Goal: Find specific page/section

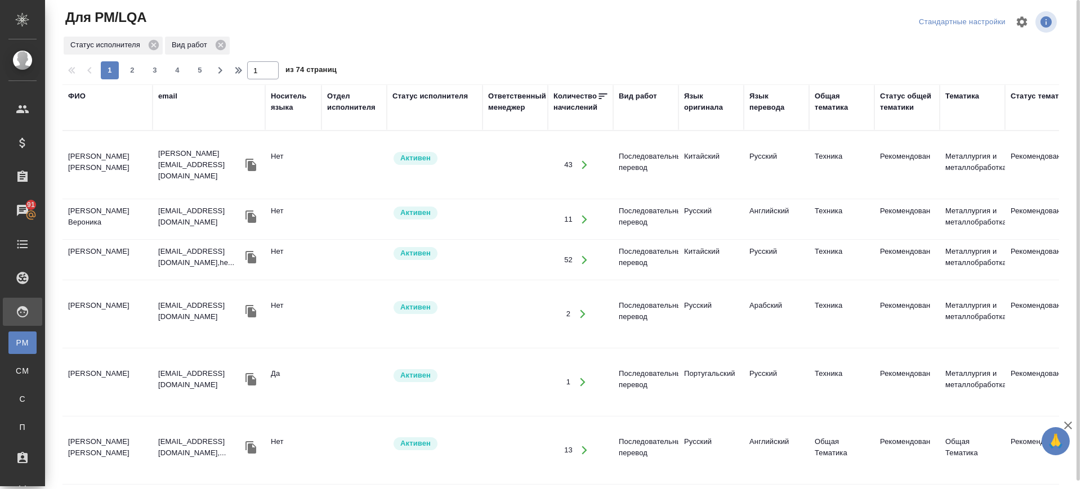
click at [712, 92] on div "Язык оригинала" at bounding box center [711, 102] width 54 height 23
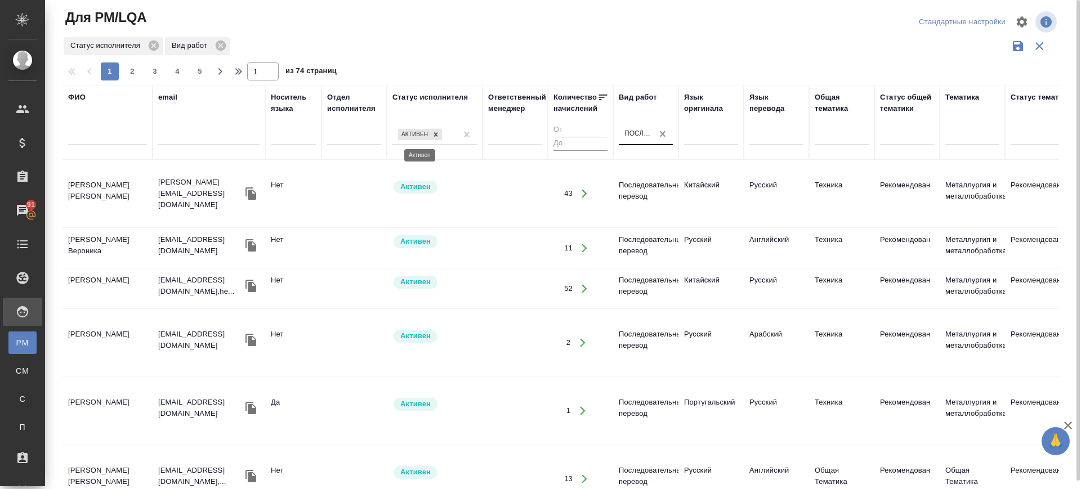
drag, startPoint x: 438, startPoint y: 132, endPoint x: 662, endPoint y: 135, distance: 224.1
click at [437, 133] on icon at bounding box center [436, 135] width 8 height 8
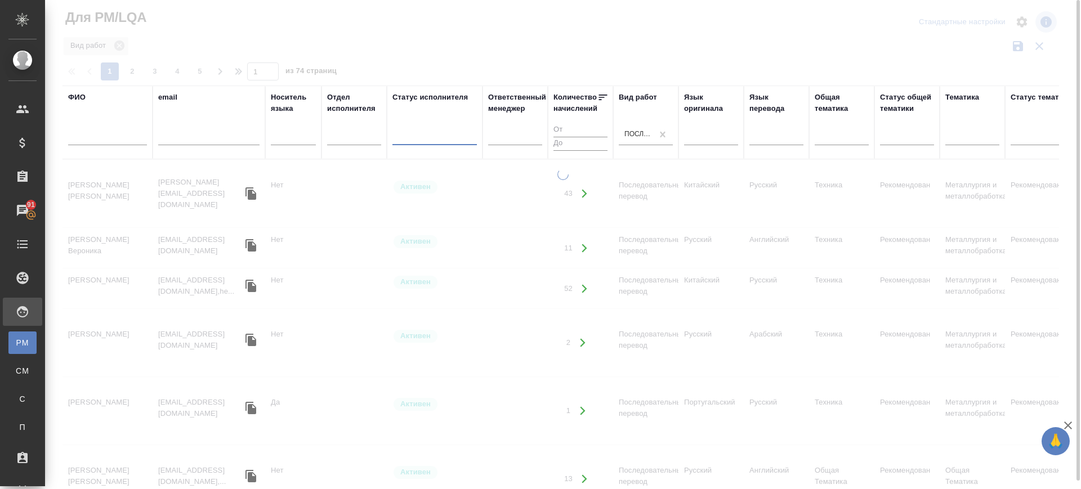
click at [701, 138] on div at bounding box center [711, 134] width 54 height 16
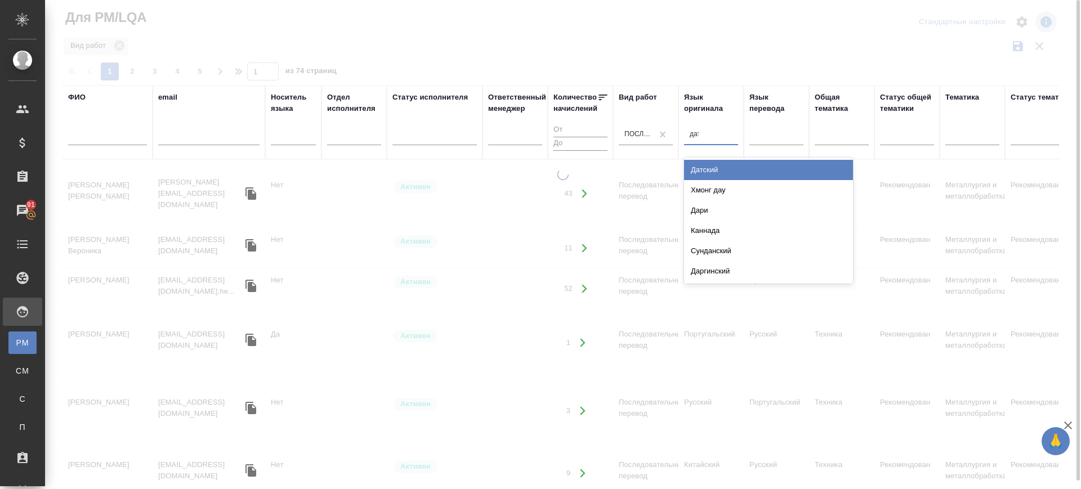
type input "датс"
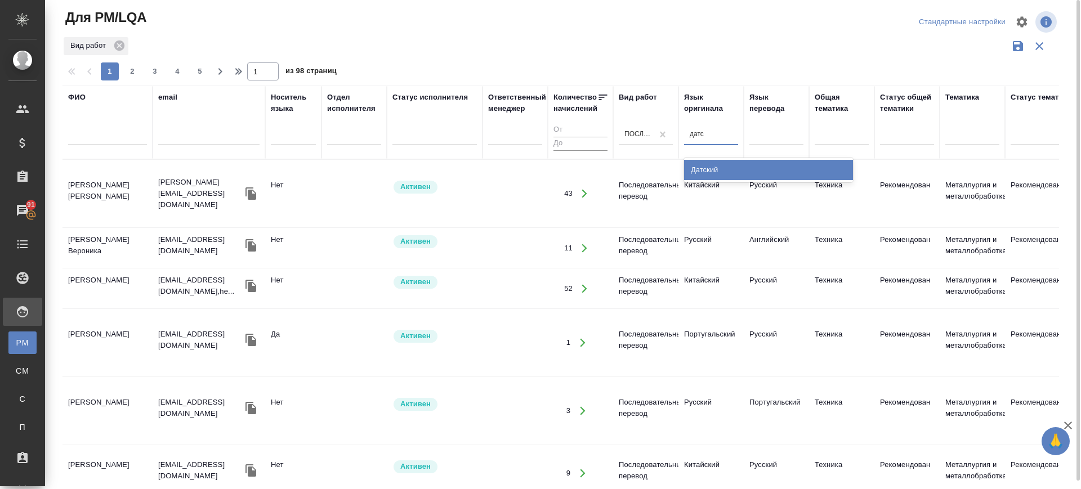
drag, startPoint x: 833, startPoint y: 167, endPoint x: 756, endPoint y: 146, distance: 80.5
click at [832, 167] on div "Датский" at bounding box center [768, 170] width 169 height 20
click at [759, 140] on div at bounding box center [777, 134] width 54 height 16
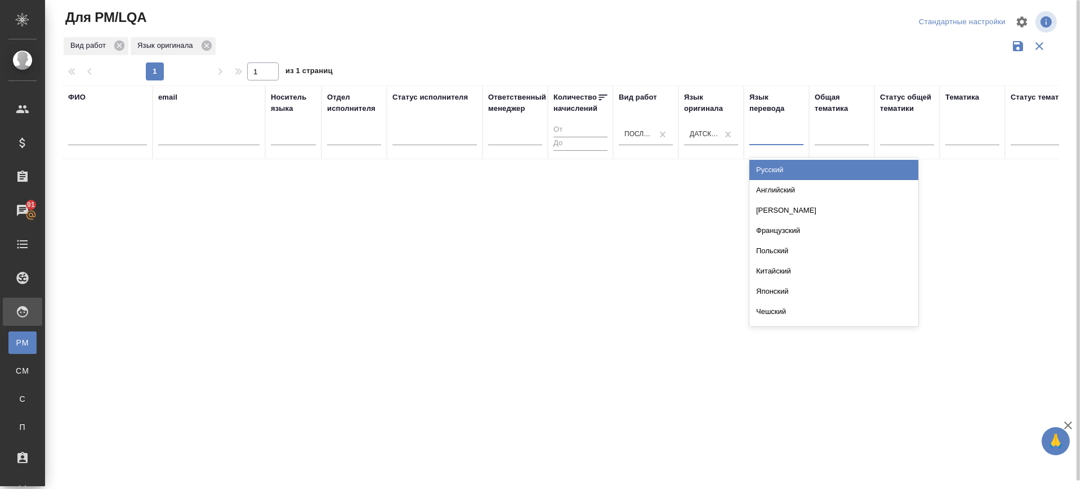
click at [774, 167] on div "Русский" at bounding box center [834, 170] width 169 height 20
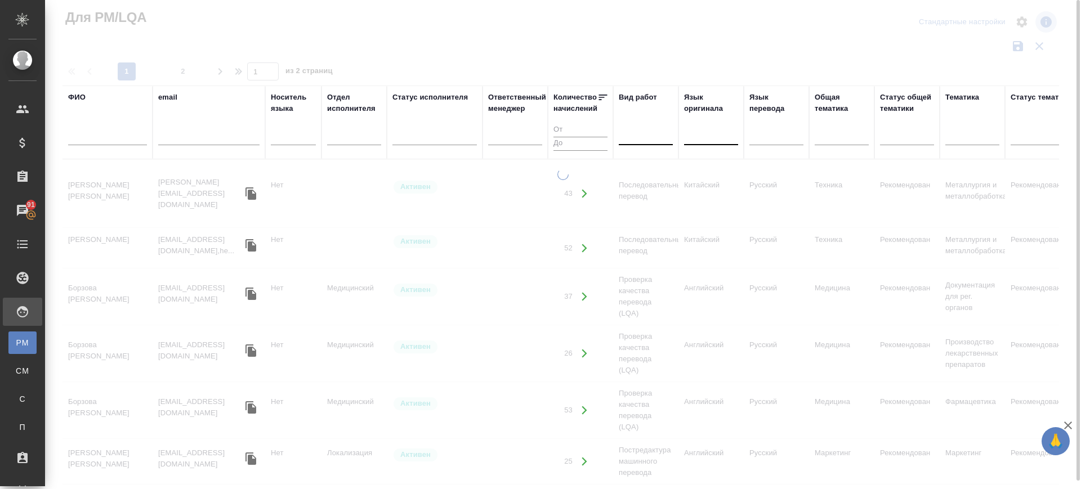
click at [716, 137] on div at bounding box center [711, 134] width 54 height 16
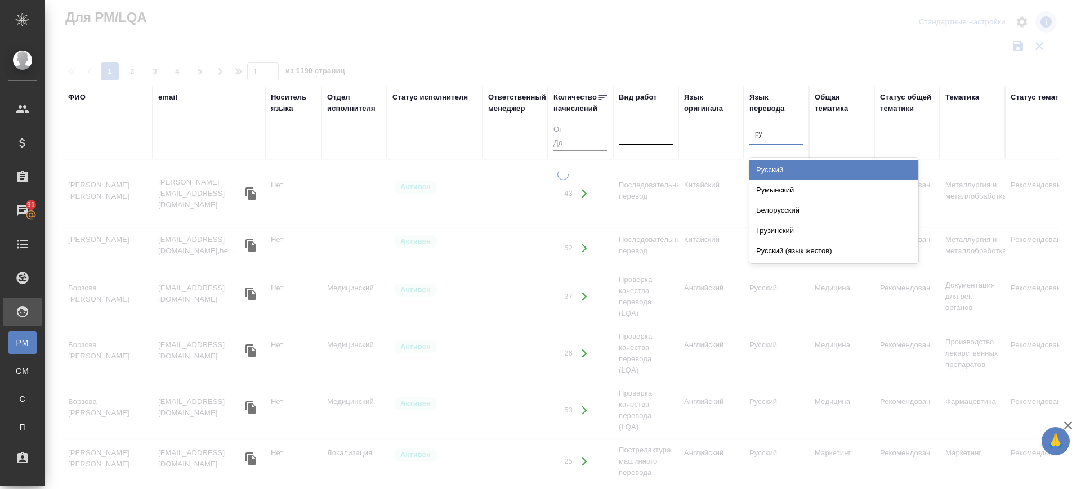
type input "рус"
click at [681, 142] on tr "ФИО email Носитель языка Отдел исполнителя Статус исполнителя Ответственный мен…" at bounding box center [958, 123] width 1791 height 74
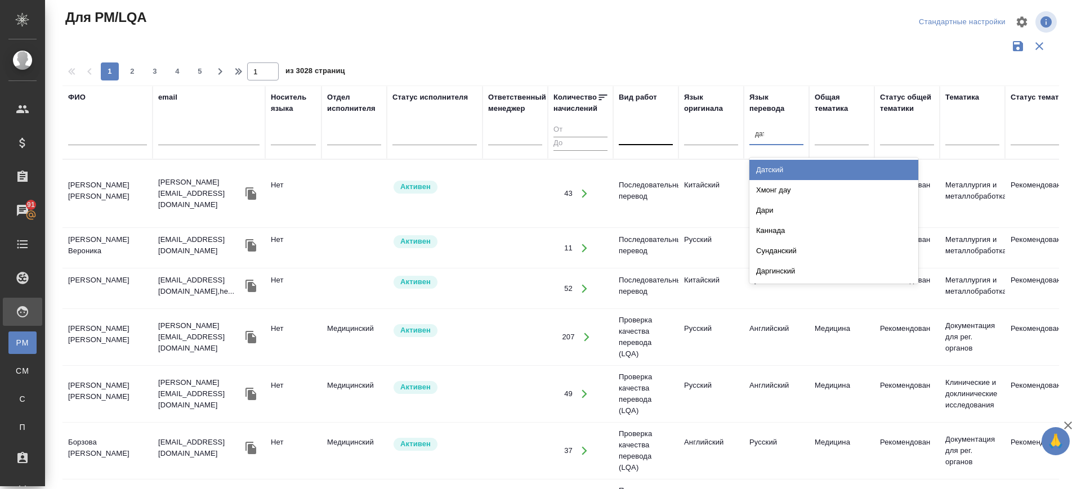
type input "датс"
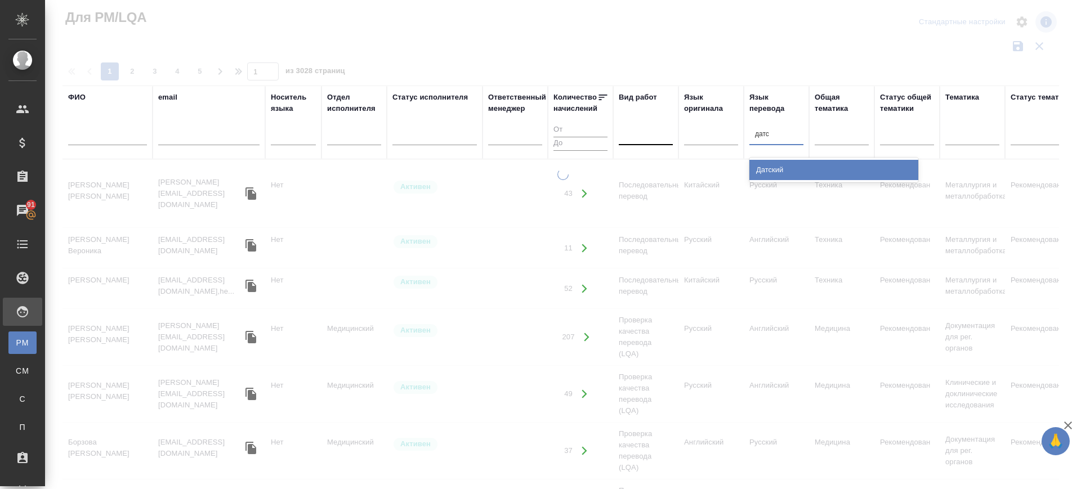
click at [796, 169] on div "Датский" at bounding box center [834, 170] width 169 height 20
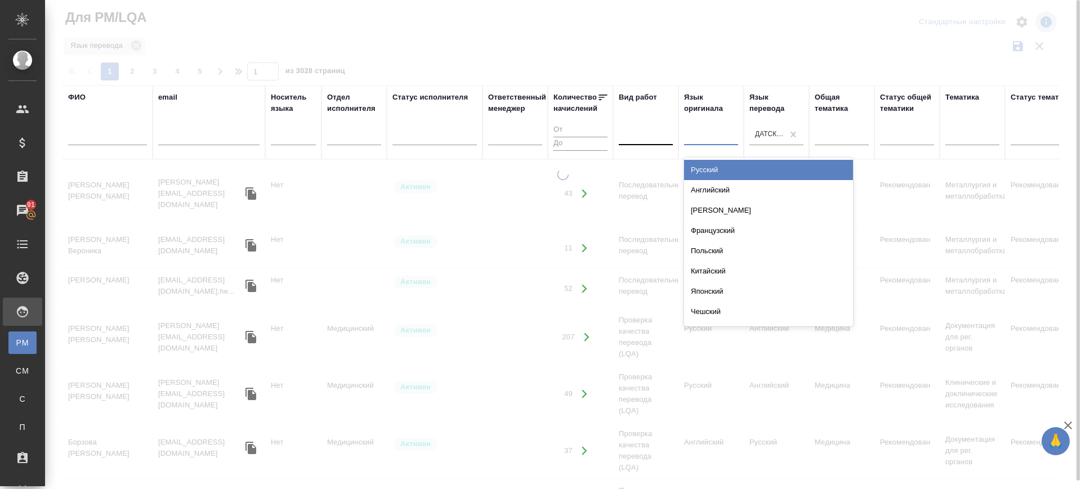
click at [714, 140] on div at bounding box center [711, 134] width 54 height 16
click at [716, 171] on div "Русский" at bounding box center [768, 170] width 169 height 20
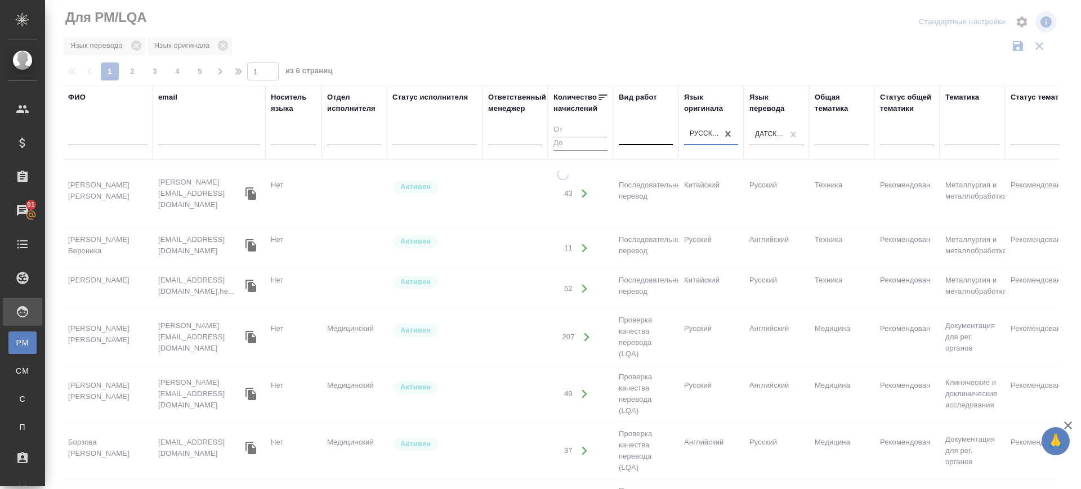
click at [652, 139] on div at bounding box center [646, 134] width 54 height 16
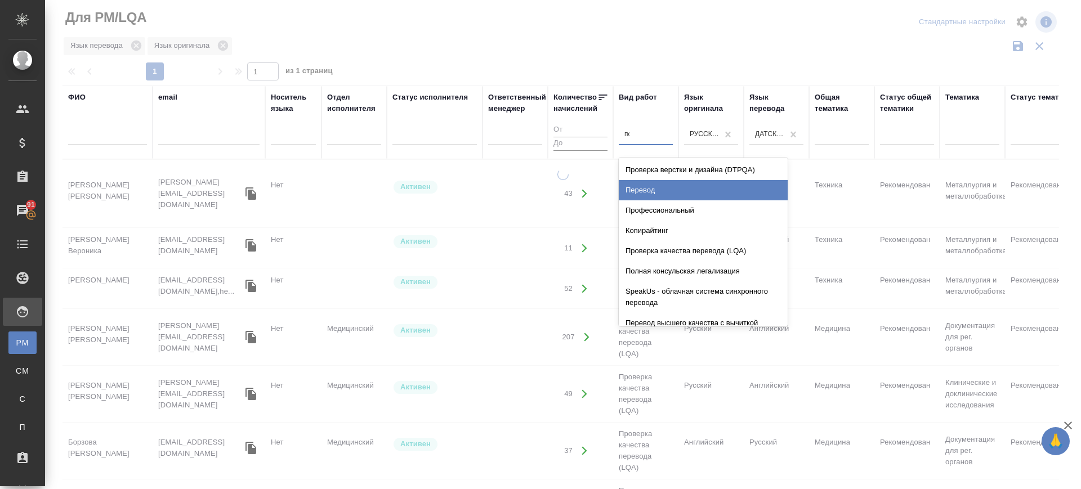
type input "пос"
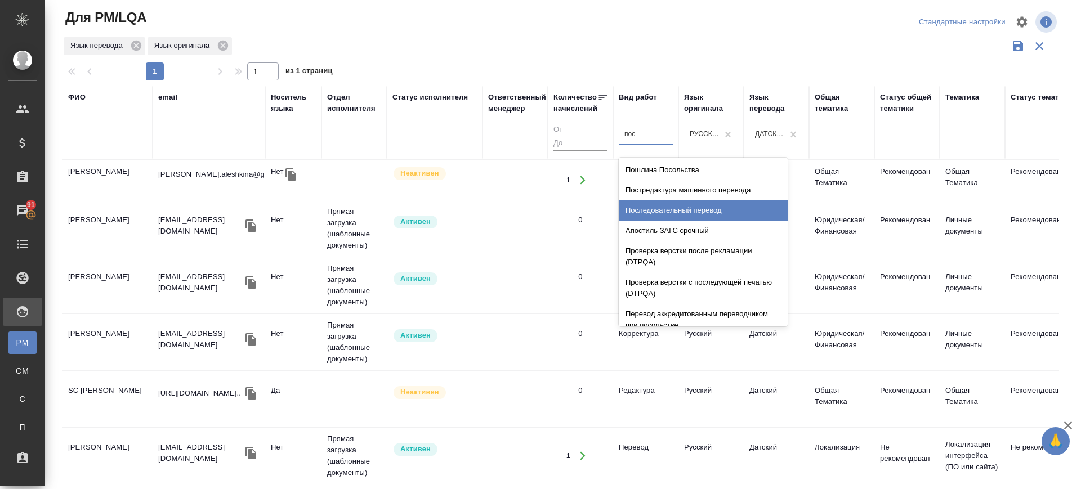
click at [697, 204] on div "Последовательный перевод" at bounding box center [703, 210] width 169 height 20
